Goal: Information Seeking & Learning: Learn about a topic

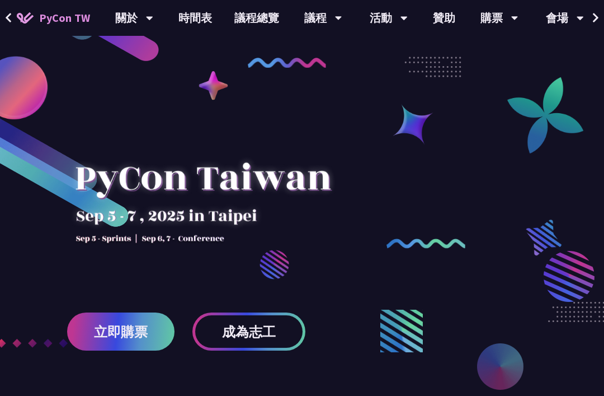
scroll to position [2, 0]
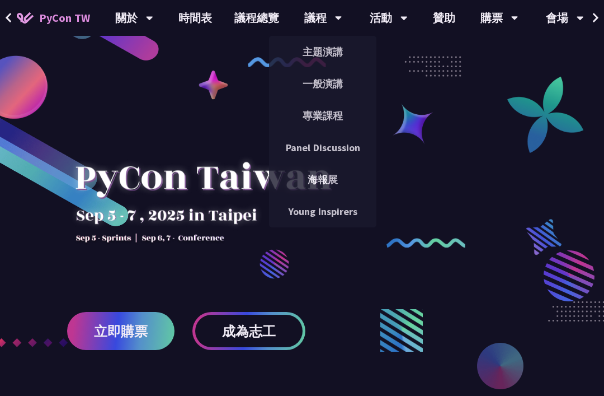
click at [286, 82] on link "一般演講" at bounding box center [322, 84] width 107 height 26
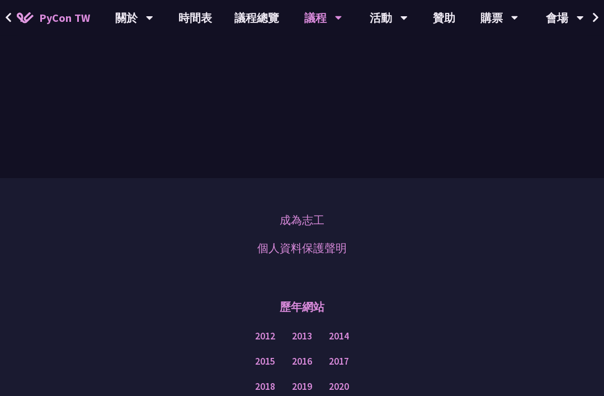
scroll to position [3753, 0]
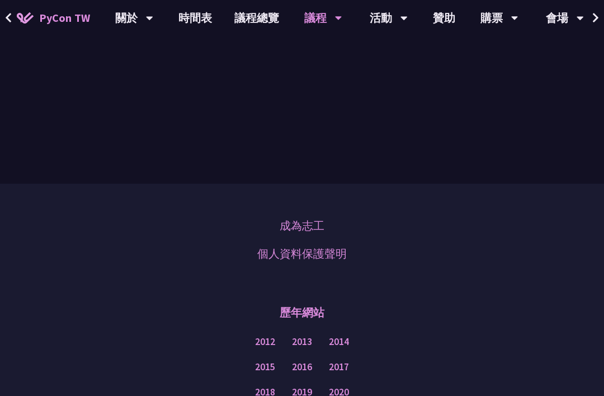
click at [322, 18] on div "議程" at bounding box center [323, 18] width 38 height 36
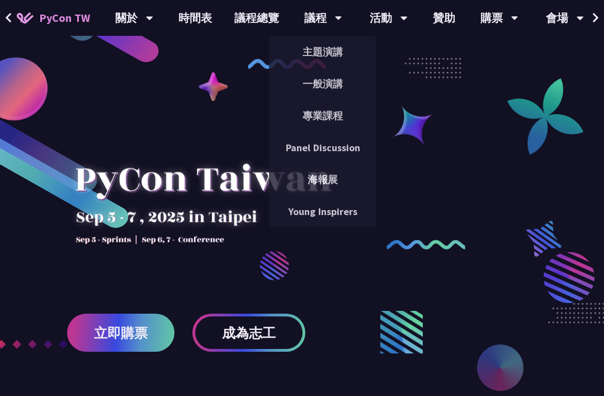
click at [303, 51] on link "主題演講" at bounding box center [322, 52] width 107 height 26
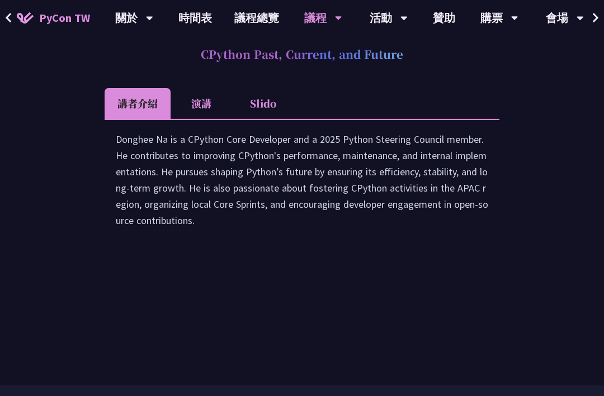
scroll to position [1720, 0]
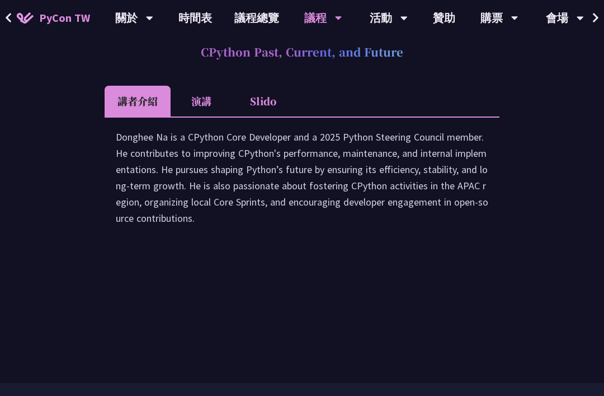
click at [189, 116] on li "演講" at bounding box center [202, 101] width 62 height 31
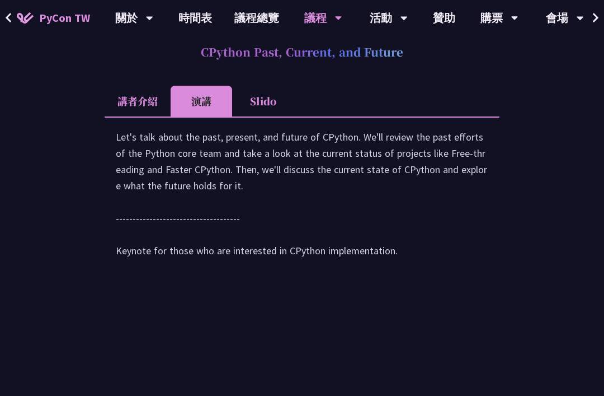
click at [259, 116] on li "Slido" at bounding box center [263, 101] width 62 height 31
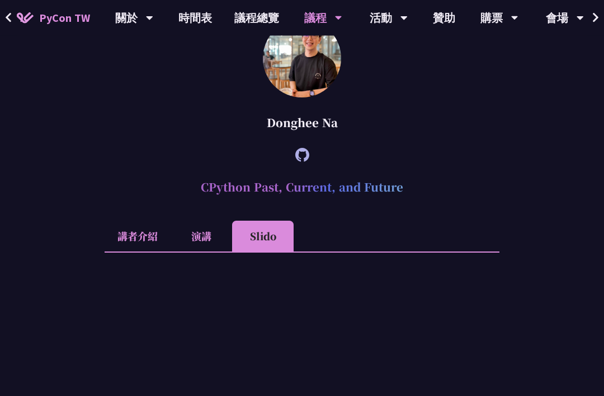
scroll to position [1583, 0]
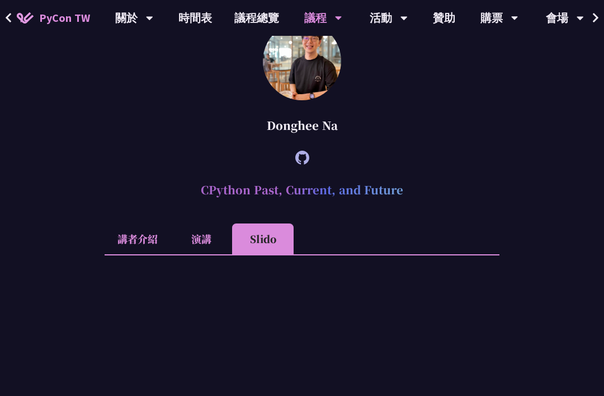
click at [302, 165] on icon at bounding box center [302, 158] width 14 height 14
click at [240, 16] on link "議程總覽" at bounding box center [256, 18] width 67 height 36
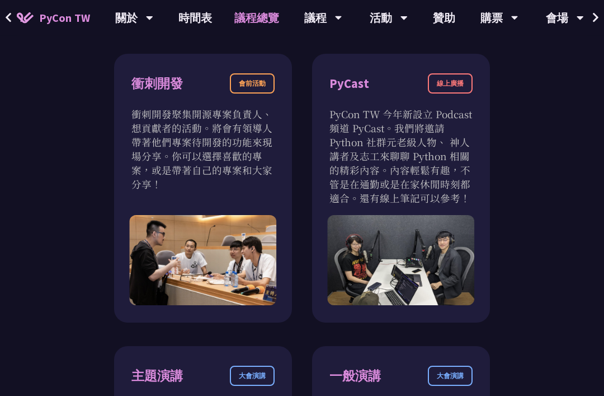
scroll to position [374, 0]
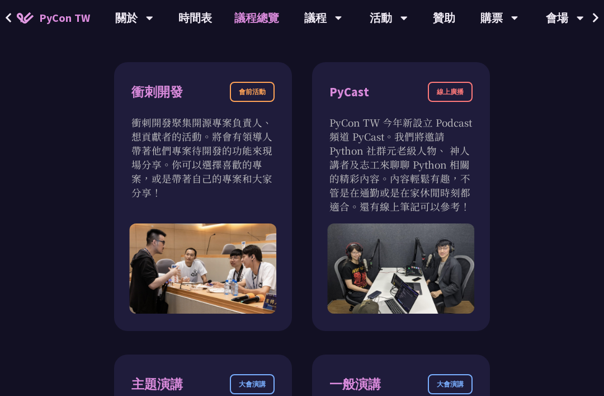
click at [234, 95] on div "會前活動" at bounding box center [252, 92] width 45 height 20
click at [158, 97] on div "衝刺開發" at bounding box center [157, 92] width 51 height 20
click at [156, 96] on div "衝刺開發" at bounding box center [157, 92] width 51 height 20
click at [244, 97] on div "會前活動" at bounding box center [252, 92] width 45 height 20
click at [171, 140] on p "衝刺開發聚集開源專案負責人、想貢獻者的活動。將會有領導人帶著他們專案待開發的功能來現場分享。你可以選擇喜歡的專案，或是帶著自己的專案和大家分享！" at bounding box center [203, 157] width 143 height 84
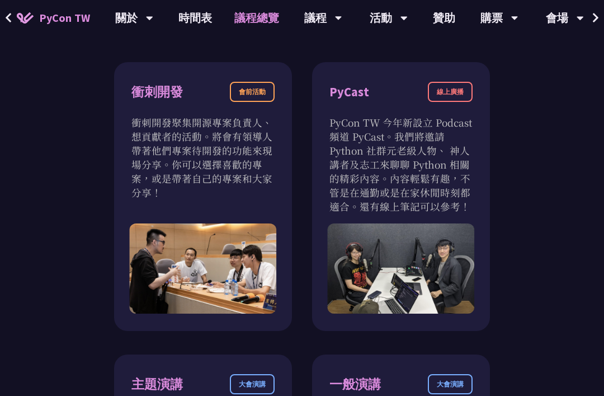
click at [167, 166] on p "衝刺開發聚集開源專案負責人、想貢獻者的活動。將會有領導人帶著他們專案待開發的功能來現場分享。你可以選擇喜歡的專案，或是帶著自己的專案和大家分享！" at bounding box center [203, 157] width 143 height 84
click at [157, 193] on p "衝刺開發聚集開源專案負責人、想貢獻者的活動。將會有領導人帶著他們專案待開發的功能來現場分享。你可以選擇喜歡的專案，或是帶著自己的專案和大家分享！" at bounding box center [203, 157] width 143 height 84
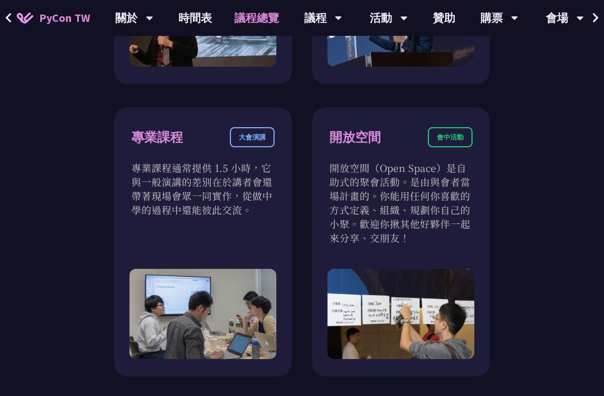
scroll to position [900, 0]
